Goal: Task Accomplishment & Management: Manage account settings

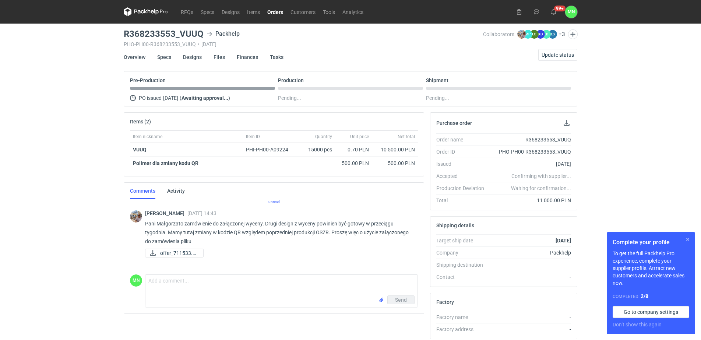
click at [689, 236] on button "button" at bounding box center [688, 239] width 9 height 9
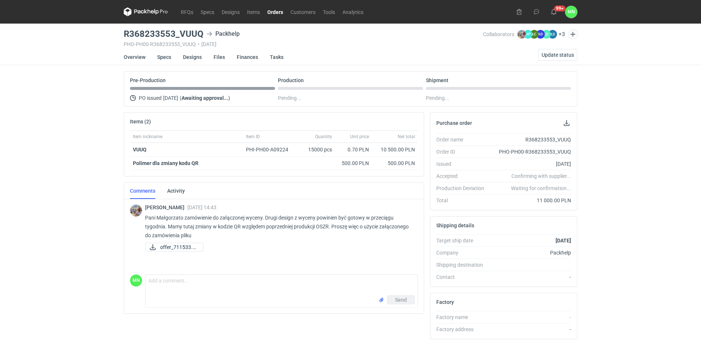
click at [277, 8] on link "Orders" at bounding box center [275, 11] width 23 height 9
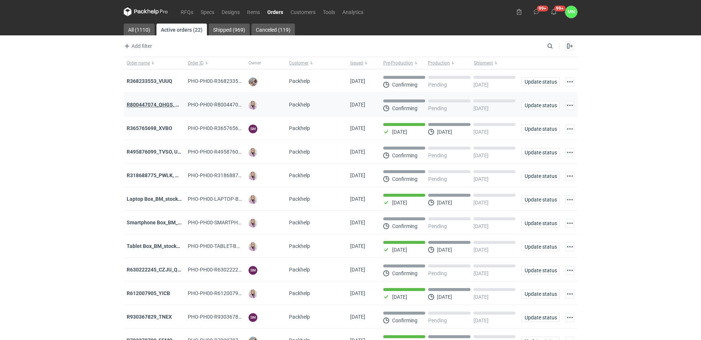
click at [162, 108] on strong "R800447074_QHGS, NYZC, DXPA, QBLZ" at bounding box center [173, 105] width 93 height 6
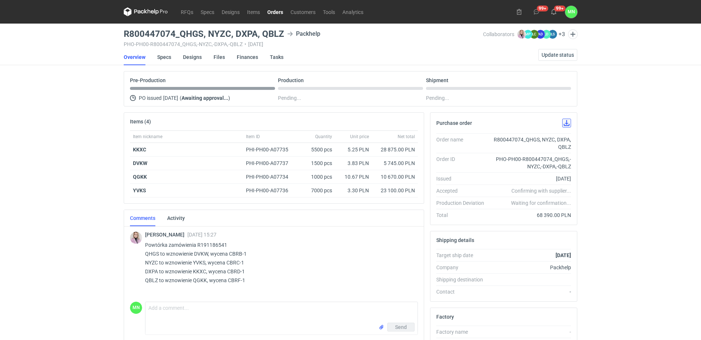
click at [567, 126] on button "button" at bounding box center [567, 123] width 9 height 9
click at [598, 152] on div "RFQs Specs Designs Items Orders Customers Tools Analytics 99+ 99+ MN [PERSON_NA…" at bounding box center [350, 170] width 701 height 340
click at [568, 52] on span "Update status" at bounding box center [558, 54] width 32 height 5
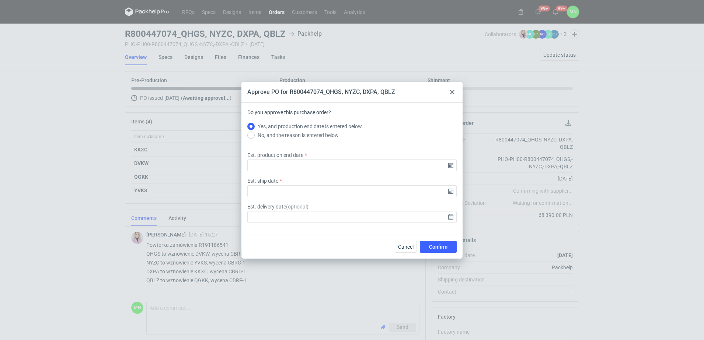
click at [659, 164] on div "Approve PO for R800447074_QHGS, NYZC, DXPA, QBLZ Do you approve this purchase o…" at bounding box center [352, 170] width 704 height 340
click at [453, 94] on icon at bounding box center [452, 92] width 4 height 4
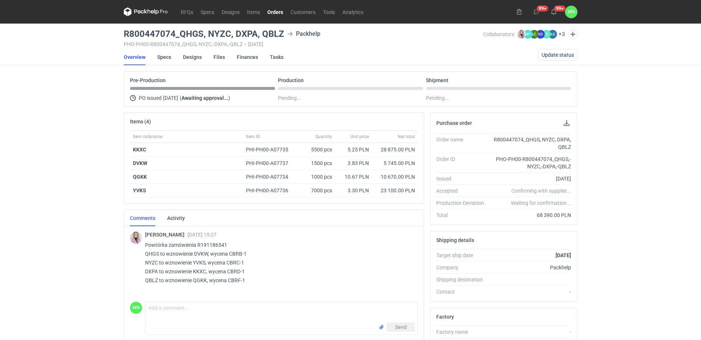
click at [510, 229] on div "Purchase order Order name R800447074_QHGS, NYZC, DXPA, QBLZ Order ID PHO-PH00-R…" at bounding box center [503, 288] width 153 height 352
click at [568, 55] on span "Update status" at bounding box center [558, 54] width 32 height 5
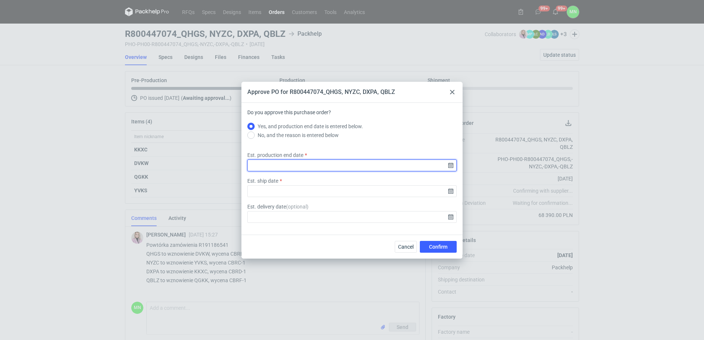
click at [450, 168] on input "Est. production end date" at bounding box center [351, 166] width 209 height 12
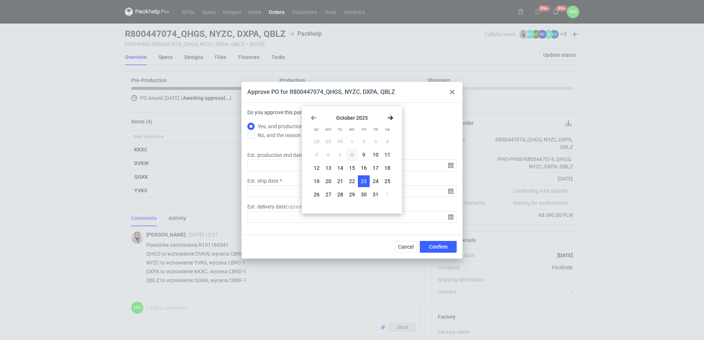
click at [361, 182] on span "23" at bounding box center [364, 181] width 6 height 7
type input "[DATE]"
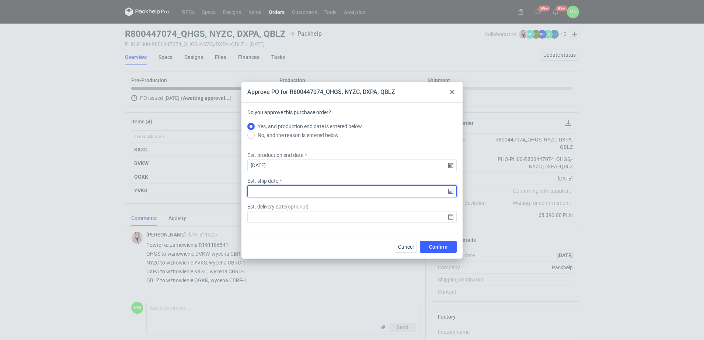
click at [451, 193] on input "Est. ship date" at bounding box center [351, 191] width 209 height 12
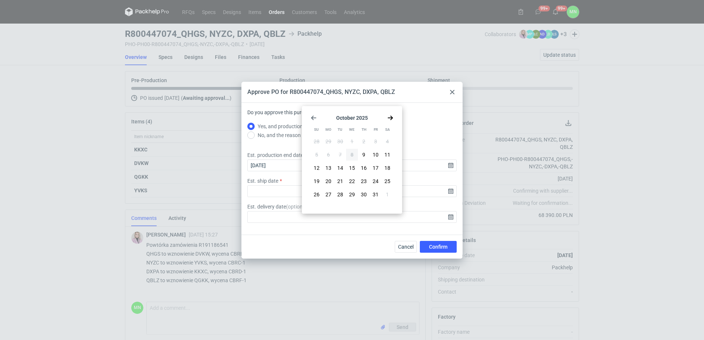
click at [450, 90] on icon at bounding box center [452, 92] width 4 height 4
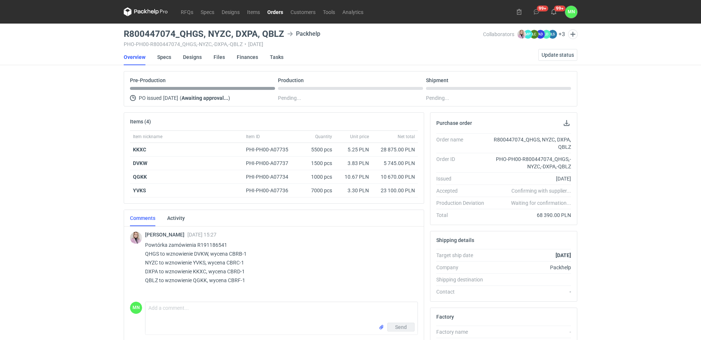
click at [273, 14] on link "Orders" at bounding box center [275, 11] width 23 height 9
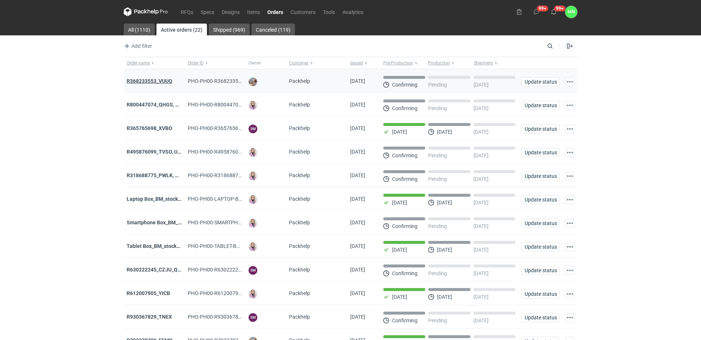
click at [158, 80] on strong "R368233553_VUUQ" at bounding box center [150, 81] width 46 height 6
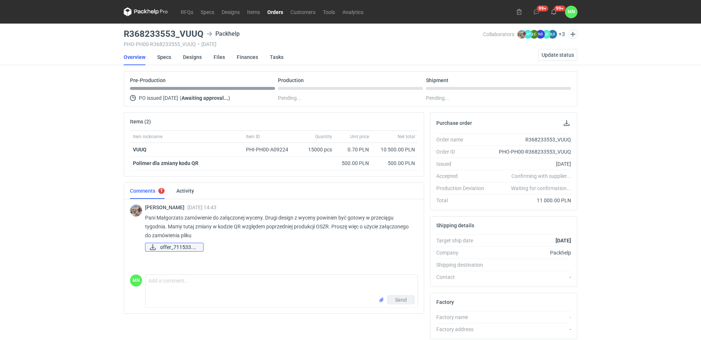
click at [178, 244] on span "offer_711533.pdf" at bounding box center [178, 247] width 37 height 8
drag, startPoint x: 204, startPoint y: 33, endPoint x: 123, endPoint y: 36, distance: 81.5
click at [123, 36] on main "R368233553_VUUQ Packhelp PHO-PH00-R368233553_VUUQ • [DATE] Collaborators [PERSO…" at bounding box center [351, 249] width 460 height 450
copy h3 "R368233553_VUUQ"
click at [283, 8] on link "Orders" at bounding box center [275, 11] width 23 height 9
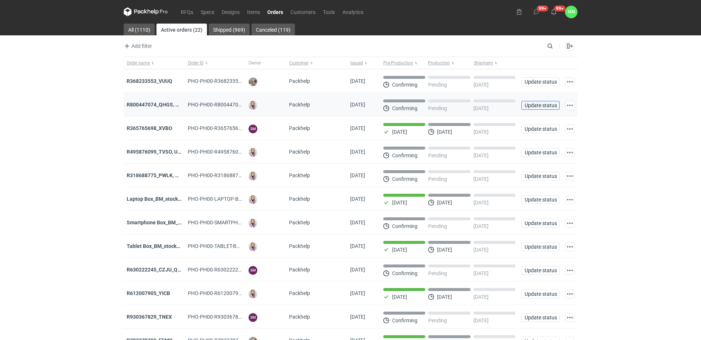
click at [537, 103] on span "Update status" at bounding box center [541, 105] width 32 height 5
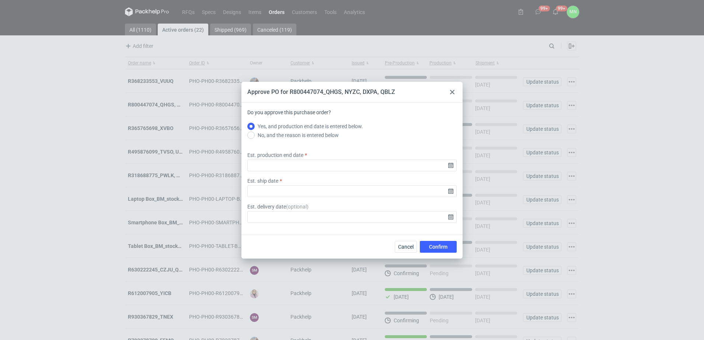
click at [452, 92] on use at bounding box center [452, 92] width 4 height 4
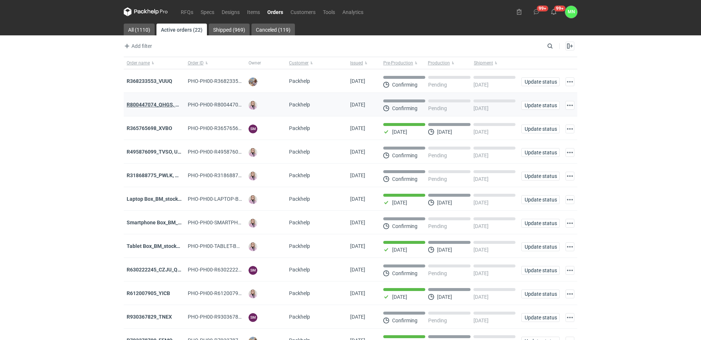
click at [165, 103] on strong "R800447074_QHGS, NYZC, DXPA, QBLZ" at bounding box center [173, 105] width 93 height 6
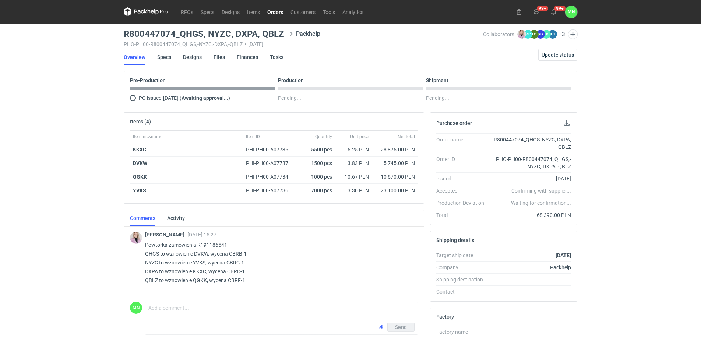
click at [487, 229] on div "Purchase order Order name R800447074_QHGS, NYZC, DXPA, QBLZ Order ID PHO-PH00-R…" at bounding box center [503, 288] width 153 height 352
click at [567, 57] on span "Update status" at bounding box center [558, 54] width 32 height 5
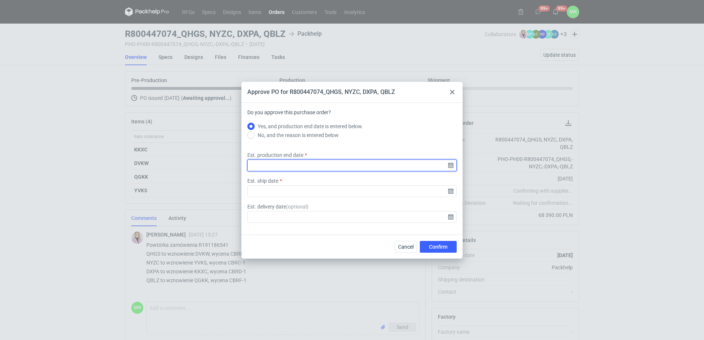
click at [452, 165] on input "Est. production end date" at bounding box center [351, 166] width 209 height 12
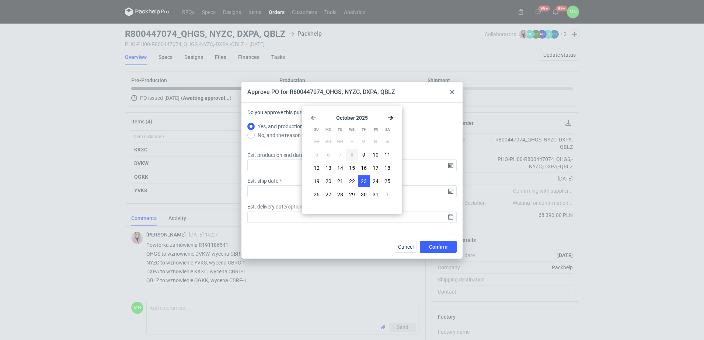
click at [364, 181] on span "23" at bounding box center [364, 181] width 6 height 7
type input "[DATE]"
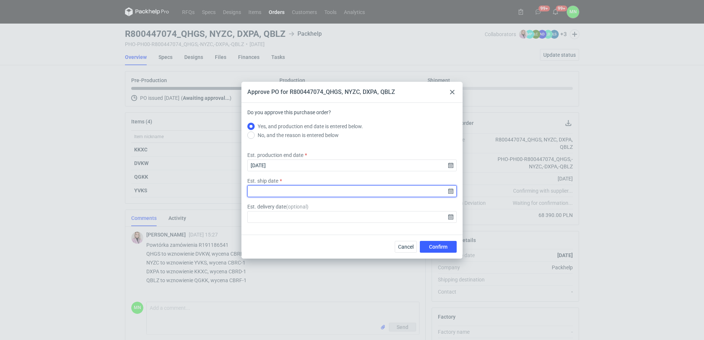
click at [451, 193] on input "Est. ship date" at bounding box center [351, 191] width 209 height 12
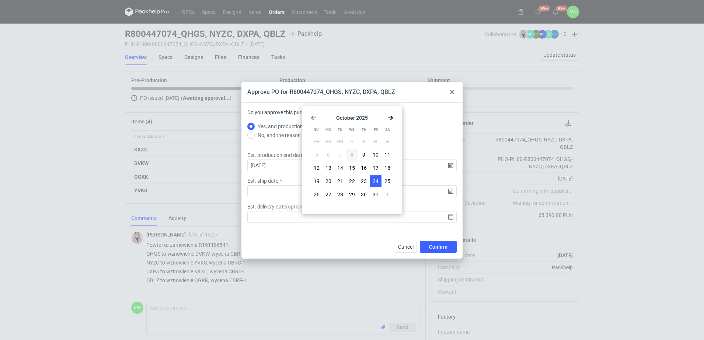
click at [379, 184] on button "24" at bounding box center [376, 181] width 12 height 12
type input "[DATE]"
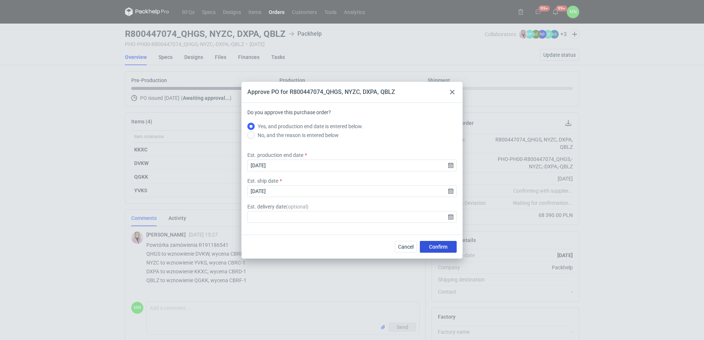
click at [442, 246] on span "Confirm" at bounding box center [438, 246] width 18 height 5
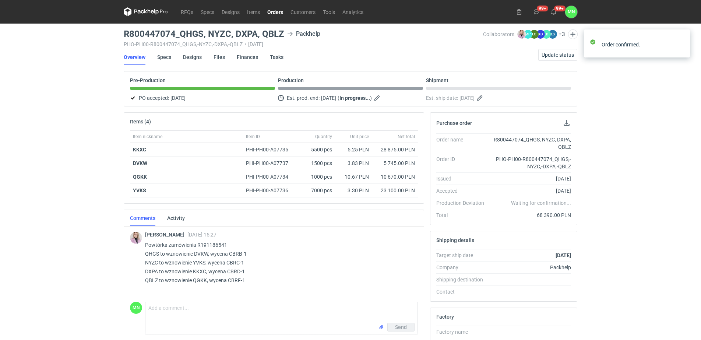
click at [272, 12] on link "Orders" at bounding box center [275, 11] width 23 height 9
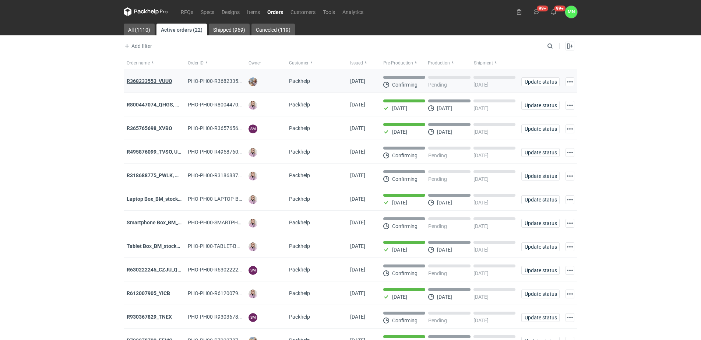
click at [156, 82] on strong "R368233553_VUUQ" at bounding box center [150, 81] width 46 height 6
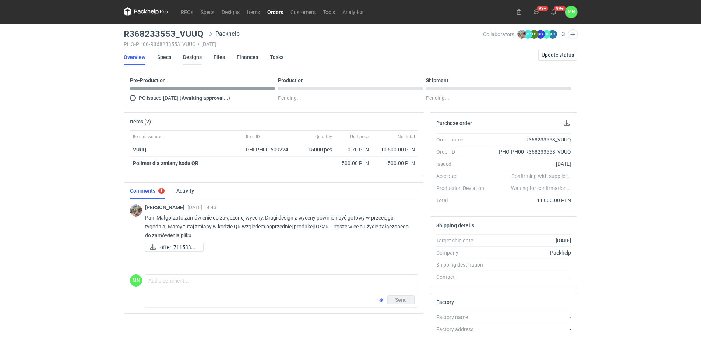
click at [199, 54] on link "Designs" at bounding box center [192, 57] width 19 height 16
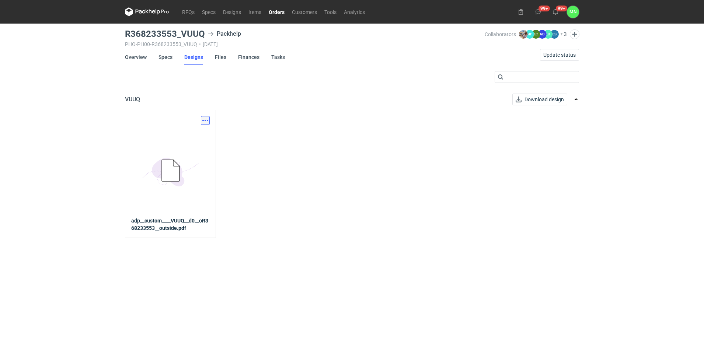
click at [205, 121] on button "button" at bounding box center [205, 120] width 9 height 9
click at [191, 137] on link "Download design part" at bounding box center [173, 137] width 68 height 12
click at [279, 12] on link "Orders" at bounding box center [276, 11] width 23 height 9
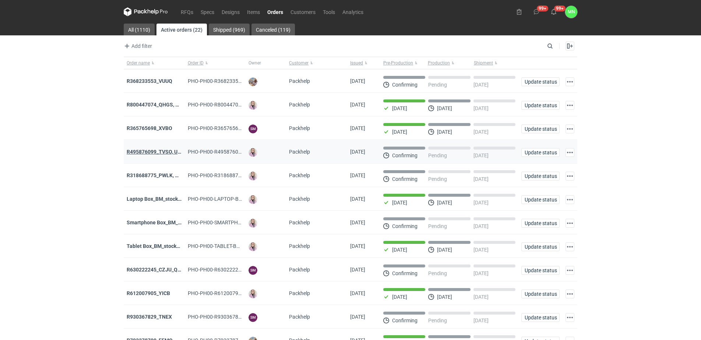
click at [160, 152] on strong "R495876099_TVSO, UQHI" at bounding box center [157, 152] width 60 height 6
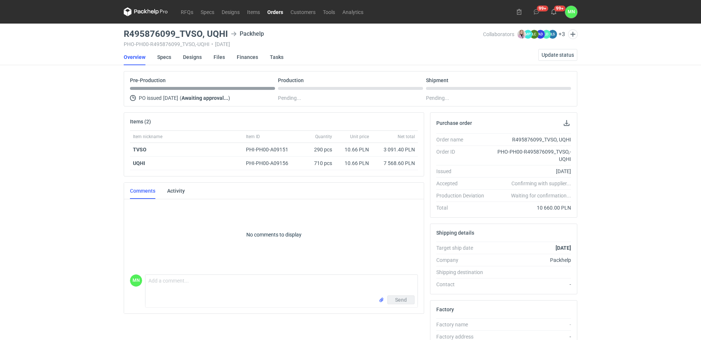
click at [282, 10] on link "Orders" at bounding box center [275, 11] width 23 height 9
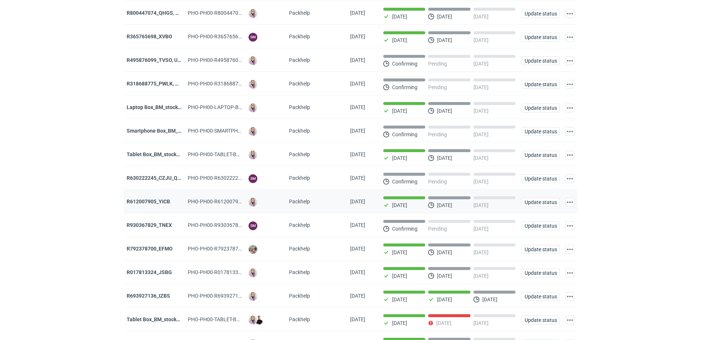
scroll to position [92, 0]
click at [141, 227] on strong "R930367829_TNEX" at bounding box center [149, 225] width 45 height 6
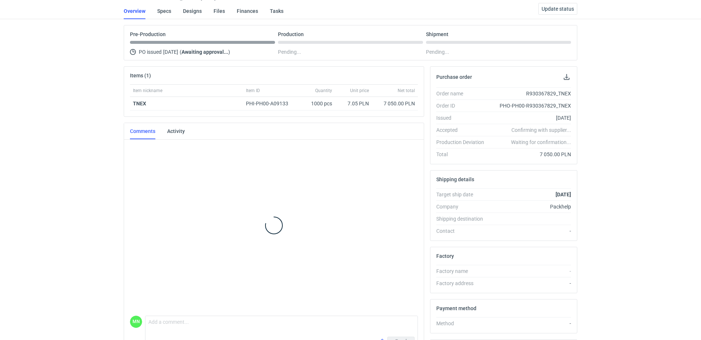
scroll to position [111, 0]
